Goal: Browse casually: Explore the website without a specific task or goal

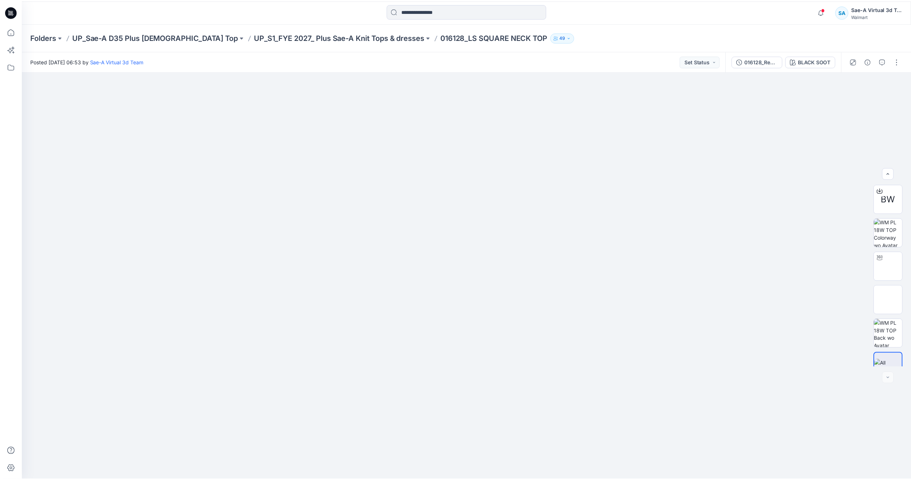
scroll to position [15, 0]
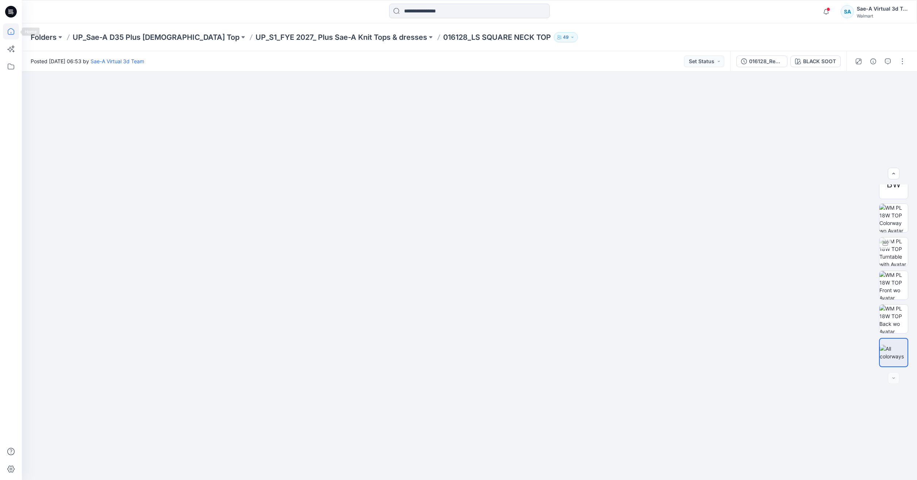
click at [13, 29] on icon at bounding box center [11, 31] width 16 height 16
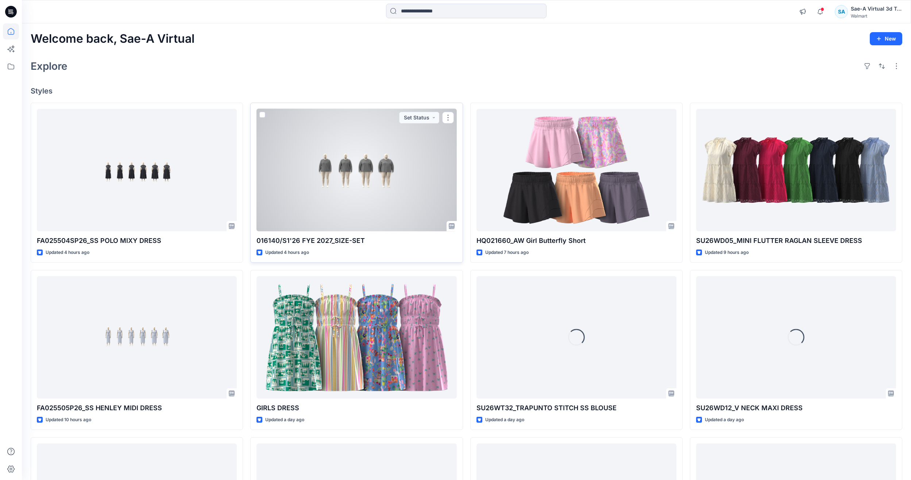
click at [353, 189] on div at bounding box center [357, 170] width 200 height 122
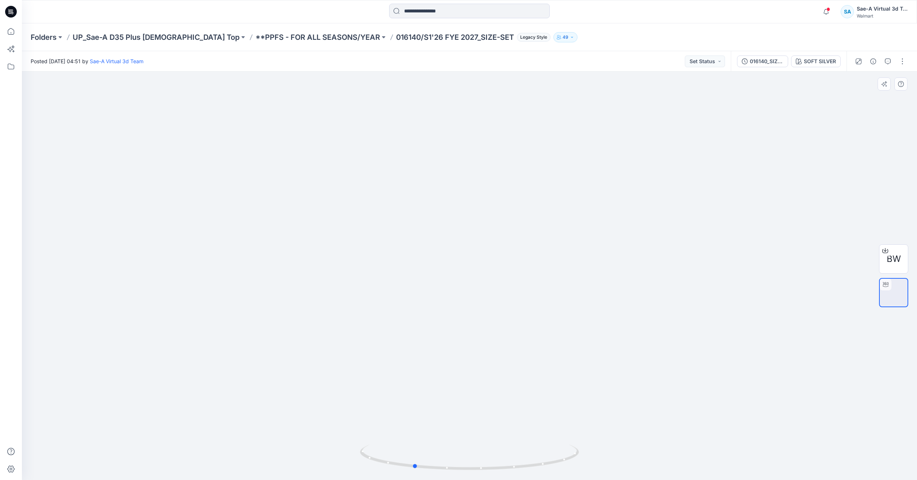
drag, startPoint x: 526, startPoint y: 467, endPoint x: 540, endPoint y: 429, distance: 40.3
click at [494, 458] on icon at bounding box center [470, 457] width 221 height 27
click at [483, 387] on img at bounding box center [470, 200] width 712 height 560
drag, startPoint x: 496, startPoint y: 478, endPoint x: 368, endPoint y: 488, distance: 128.9
click at [368, 479] on html "Notifications Your style 016140/S1'26 FYE 2027_SIZE-SET is ready 1 new Colorway…" at bounding box center [458, 240] width 917 height 480
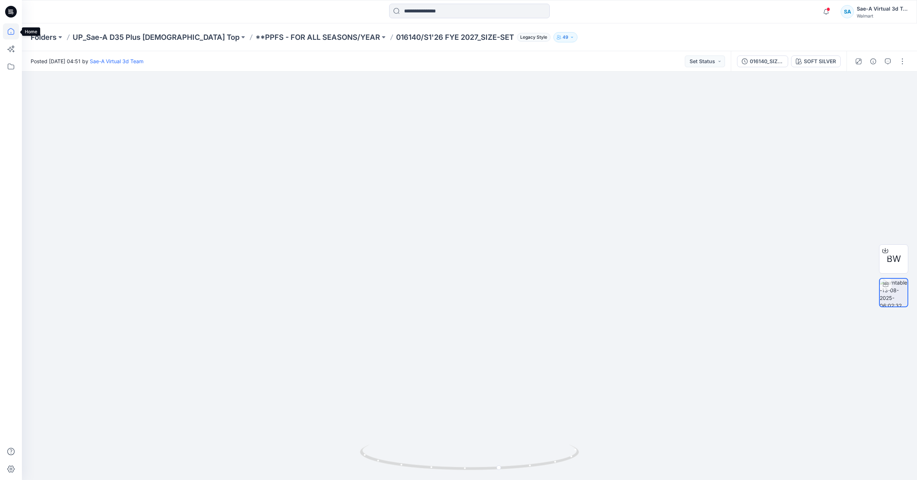
click at [8, 30] on icon at bounding box center [11, 31] width 7 height 7
